Goal: Task Accomplishment & Management: Manage account settings

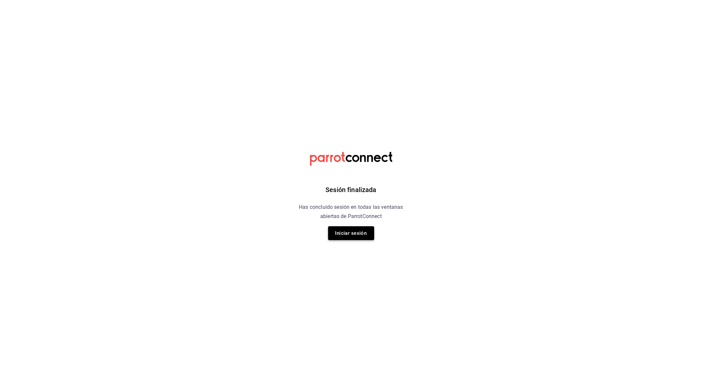
click at [354, 232] on button "Iniciar sesión" at bounding box center [351, 233] width 46 height 14
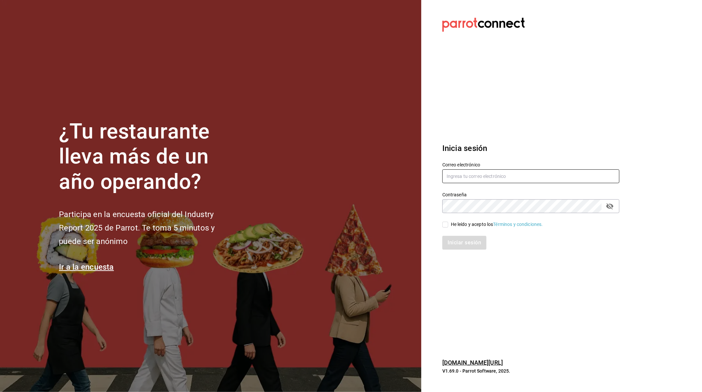
click at [492, 175] on input "text" at bounding box center [530, 176] width 177 height 14
type input "[EMAIL_ADDRESS][DOMAIN_NAME]"
click at [440, 225] on div "He leído y acepto los Términos y condiciones." at bounding box center [526, 220] width 185 height 15
click at [441, 225] on div "He leído y acepto los Términos y condiciones." at bounding box center [526, 220] width 185 height 15
click at [443, 224] on input "He leído y acepto los Términos y condiciones." at bounding box center [445, 225] width 6 height 6
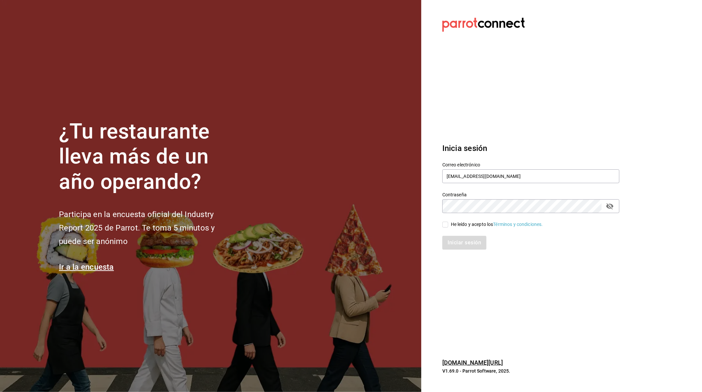
checkbox input "true"
click at [458, 238] on button "Iniciar sesión" at bounding box center [464, 243] width 45 height 14
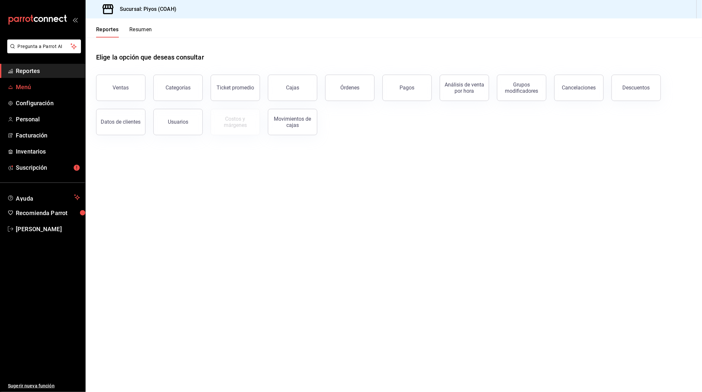
click at [34, 86] on span "Menú" at bounding box center [48, 87] width 64 height 9
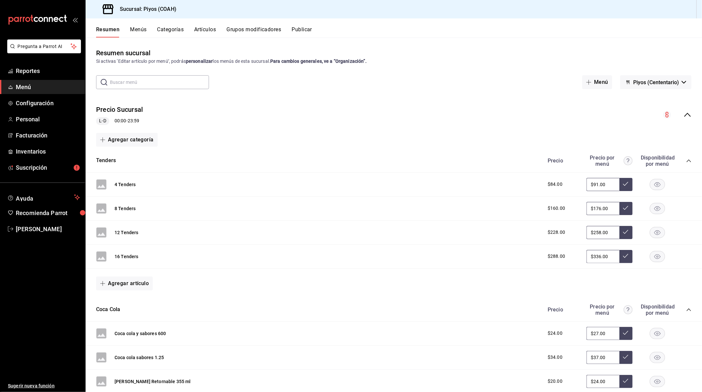
click at [198, 28] on button "Artículos" at bounding box center [205, 31] width 22 height 11
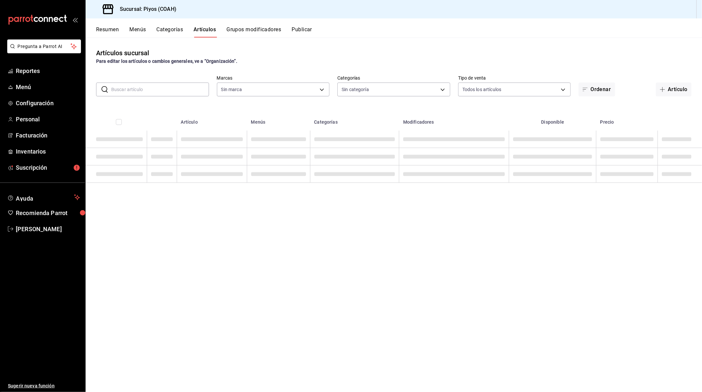
type input "547d9a8b-3571-4228-9978-3cd0ef6d146b"
click at [144, 88] on input "text" at bounding box center [160, 89] width 98 height 13
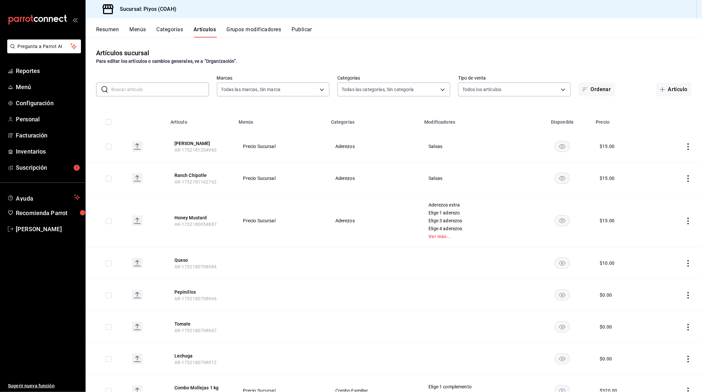
type input "d8cf76b2-7e5e-455a-89c5-8ea14b55833e,62b99712-7272-4b62-a639-468d34f21885,8769c…"
type input "p"
type input "r"
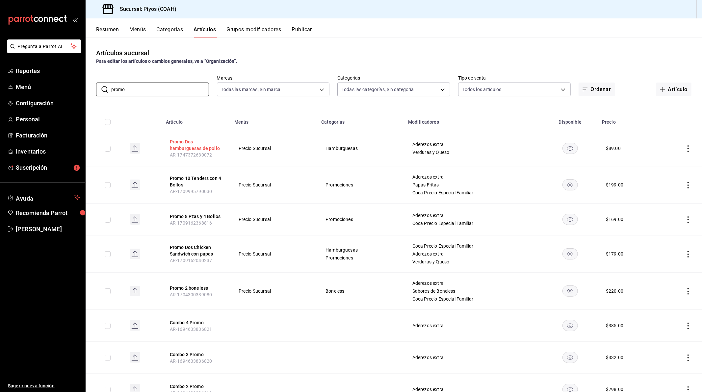
type input "promo"
click at [193, 148] on button "Promo Dos hamburguesas de pollo" at bounding box center [196, 144] width 53 height 13
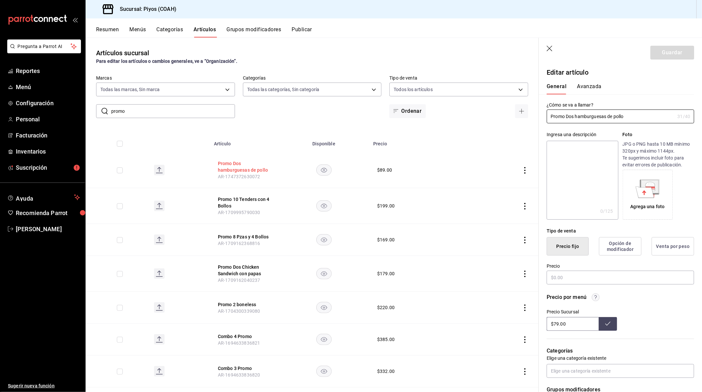
type input "$89.00"
